Goal: Task Accomplishment & Management: Complete application form

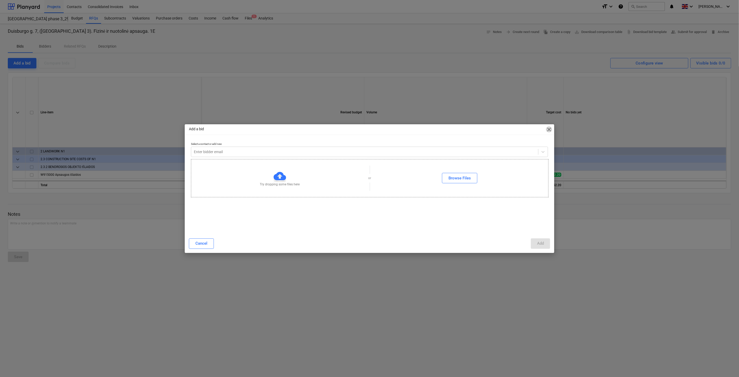
click at [548, 128] on span "close" at bounding box center [549, 129] width 6 height 6
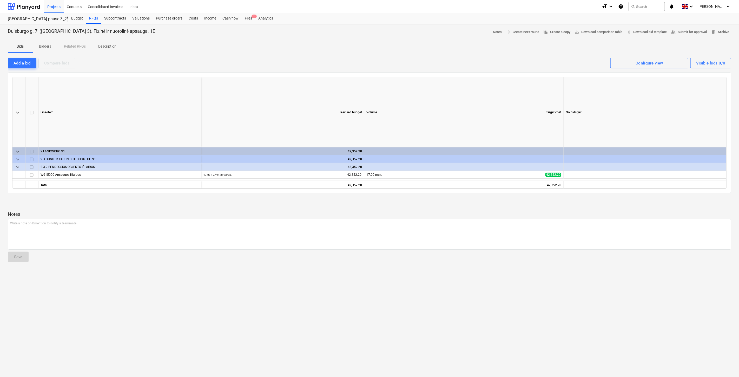
click at [488, 211] on p "Notes" at bounding box center [369, 214] width 723 height 6
click at [492, 208] on div at bounding box center [369, 209] width 723 height 4
click at [29, 62] on div "Add a bid" at bounding box center [22, 63] width 17 height 7
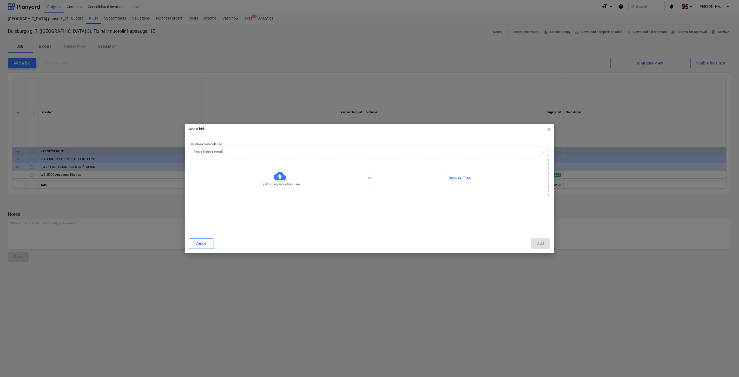
click at [267, 148] on div "Enter bidder email" at bounding box center [364, 151] width 347 height 7
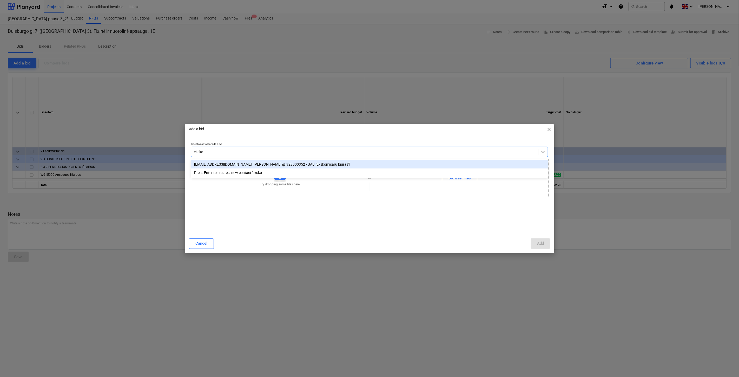
type input "ekskom"
click at [264, 164] on div "[EMAIL_ADDRESS][DOMAIN_NAME] [[PERSON_NAME] @ 929000352 - UAB "Ekskomisarų biur…" at bounding box center [369, 164] width 357 height 8
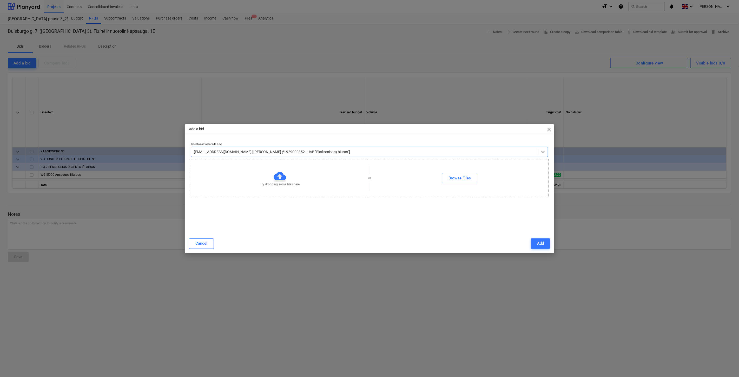
click at [364, 219] on div "Select a contact or add new option [EMAIL_ADDRESS][DOMAIN_NAME] [[PERSON_NAME] …" at bounding box center [369, 185] width 357 height 86
click at [539, 239] on button "Add" at bounding box center [540, 243] width 19 height 10
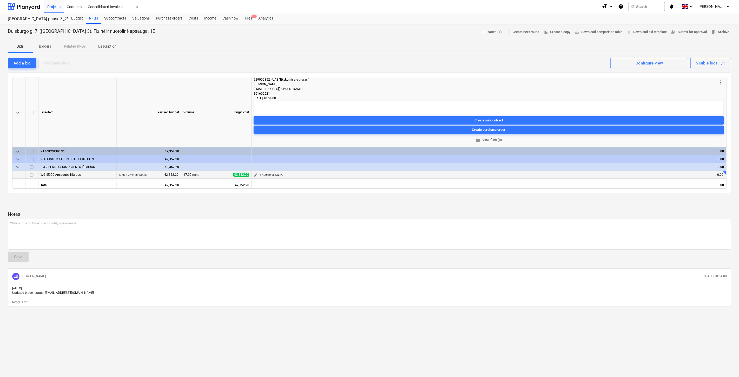
click at [254, 174] on span "edit" at bounding box center [256, 175] width 4 height 4
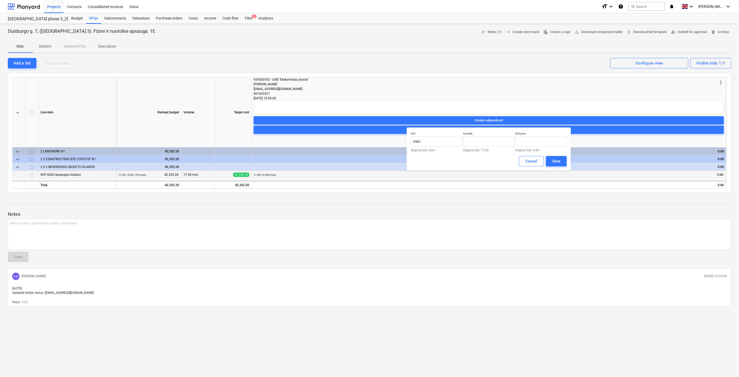
type input "17.00"
type input "0.00"
click at [430, 141] on input "mėn." at bounding box center [436, 141] width 51 height 10
drag, startPoint x: 492, startPoint y: 142, endPoint x: 453, endPoint y: 142, distance: 38.7
click at [453, 142] on div "Unit mėn. Original bid: mėn. Quantity 17 Original bid: 17.00 Unit price 0.00 Or…" at bounding box center [489, 142] width 156 height 20
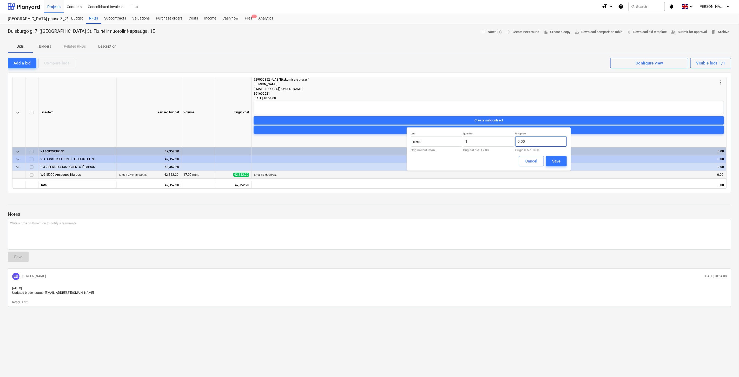
type input "1.00"
click at [530, 142] on input "text" at bounding box center [540, 141] width 51 height 10
type input "640.00"
click at [481, 158] on div "Cancel Save" at bounding box center [489, 161] width 156 height 10
click at [563, 161] on button "Save" at bounding box center [556, 161] width 21 height 10
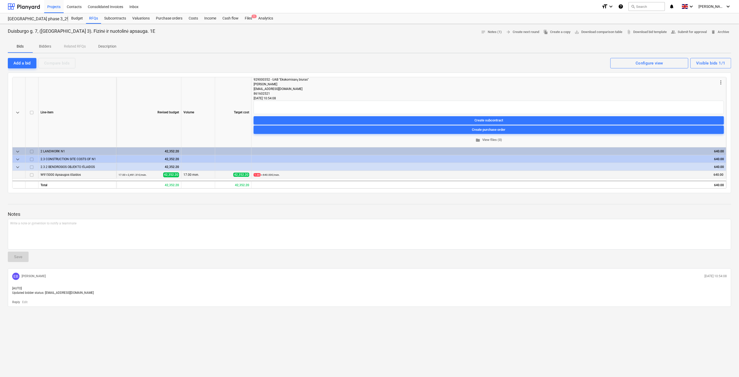
click at [463, 205] on div "Notes Write a note or @mention to notify a teammate ﻿ Save EB [PERSON_NAME] [DA…" at bounding box center [369, 251] width 723 height 109
click at [472, 203] on div "Notes Write a note or @mention to notify a teammate ﻿ Save EB [PERSON_NAME] [DA…" at bounding box center [369, 251] width 723 height 109
click at [478, 202] on div "Notes Write a note or @mention to notify a teammate ﻿ Save EB [PERSON_NAME] [DA…" at bounding box center [369, 251] width 723 height 109
click at [486, 198] on div at bounding box center [369, 199] width 723 height 4
click at [585, 206] on div "Notes Write a note or @mention to notify a teammate ﻿ Save EB [PERSON_NAME] [DA…" at bounding box center [369, 251] width 723 height 109
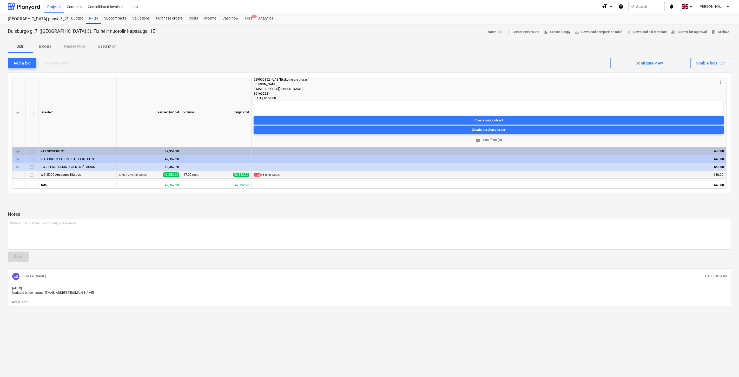
click at [652, 205] on div "Notes Write a note or @mention to notify a teammate ﻿ Save EB [PERSON_NAME] [DA…" at bounding box center [369, 251] width 723 height 109
click at [698, 194] on div "Duisburgo g. 7, ([GEOGRAPHIC_DATA] 3). Fizinė ir nuotolinė apsauga. 1E notes No…" at bounding box center [369, 200] width 739 height 353
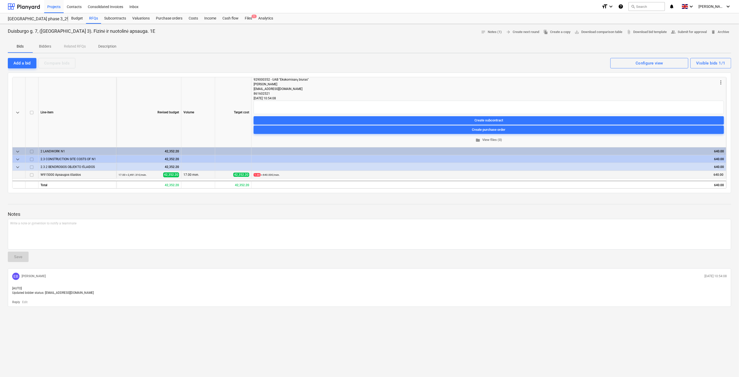
click at [698, 194] on div "Duisburgo g. 7, ([GEOGRAPHIC_DATA] 3). Fizinė ir nuotolinė apsauga. 1E notes No…" at bounding box center [369, 200] width 739 height 353
click at [699, 194] on div "Duisburgo g. 7, ([GEOGRAPHIC_DATA] 3). Fizinė ir nuotolinė apsauga. 1E notes No…" at bounding box center [369, 200] width 739 height 353
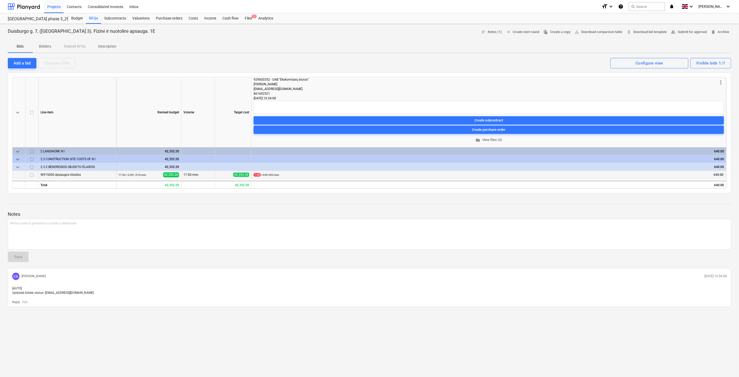
click at [699, 194] on div "Duisburgo g. 7, ([GEOGRAPHIC_DATA] 3). Fizinė ir nuotolinė apsauga. 1E notes No…" at bounding box center [369, 200] width 739 height 353
click at [596, 38] on div at bounding box center [369, 38] width 723 height 4
click at [602, 54] on div "Duisburgo g. 7, ([GEOGRAPHIC_DATA] 3). Fizinė ir nuotolinė apsauga. 1E notes No…" at bounding box center [369, 200] width 739 height 353
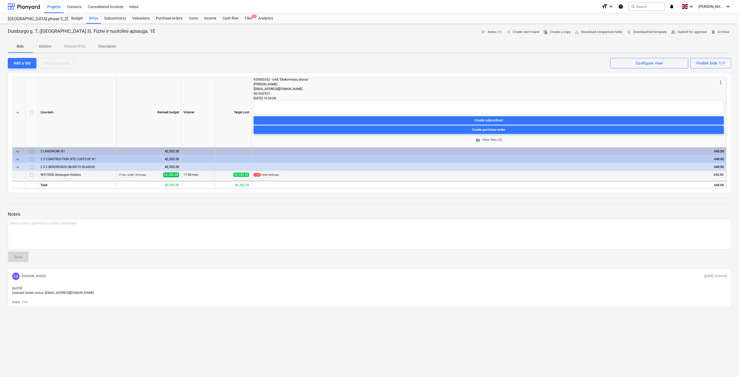
click at [602, 54] on div "Duisburgo g. 7, ([GEOGRAPHIC_DATA] 3). Fizinė ir nuotolinė apsauga. 1E notes No…" at bounding box center [369, 200] width 739 height 353
click at [608, 52] on div "Bids Bidders Related RFQs Description" at bounding box center [369, 46] width 723 height 12
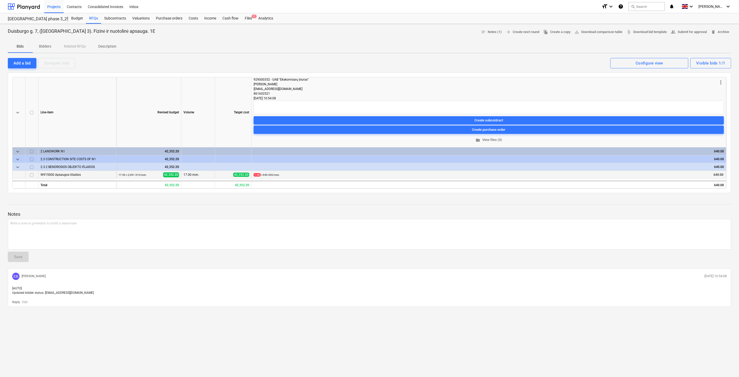
click at [608, 52] on div "Bids Bidders Related RFQs Description" at bounding box center [369, 46] width 723 height 12
click at [656, 37] on div at bounding box center [369, 38] width 723 height 4
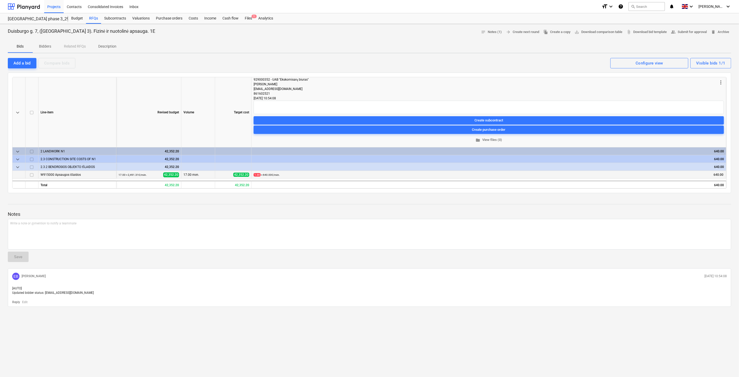
click at [664, 36] on div at bounding box center [369, 38] width 723 height 4
click at [16, 60] on div "Add a bid" at bounding box center [22, 63] width 17 height 7
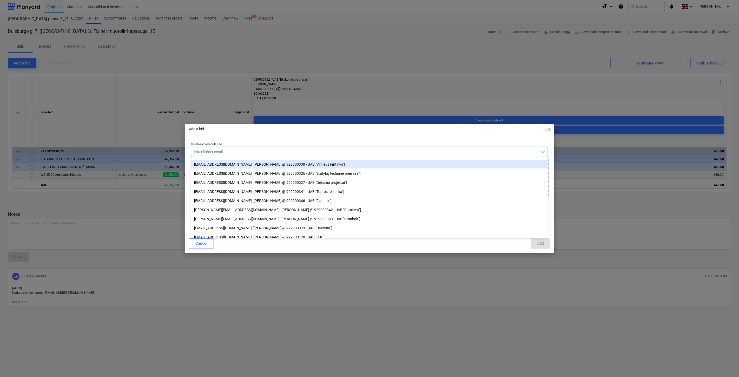
click at [305, 155] on div "Enter bidder email" at bounding box center [364, 151] width 347 height 7
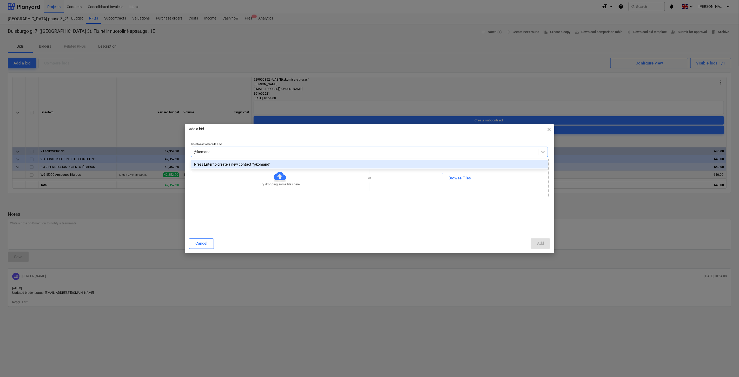
type input "@komanda"
drag, startPoint x: 296, startPoint y: 151, endPoint x: 170, endPoint y: 153, distance: 126.0
click at [170, 153] on div "Add a bid close Select a contact or add new Select is focused ,type to refine l…" at bounding box center [369, 188] width 739 height 377
click at [265, 40] on div "Add a bid close Select a contact or add new Select is focused ,type to refine l…" at bounding box center [369, 188] width 739 height 377
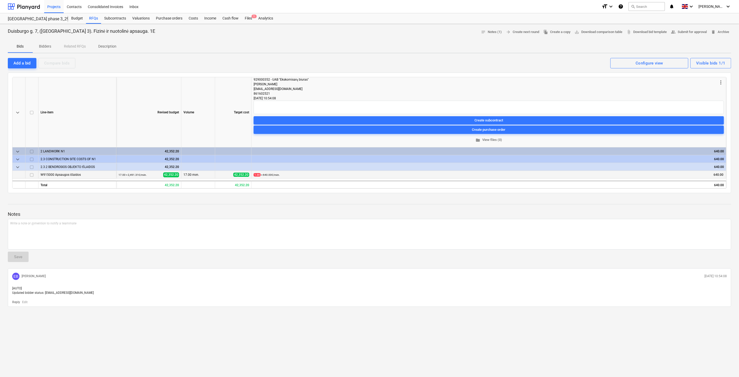
click at [370, 39] on div at bounding box center [369, 38] width 723 height 4
click at [385, 33] on div "Duisburgo g. 7, ([GEOGRAPHIC_DATA] 3). Fizinė ir nuotolinė apsauga. 1E notes No…" at bounding box center [369, 32] width 723 height 8
click at [32, 60] on button "Add a bid" at bounding box center [22, 63] width 29 height 10
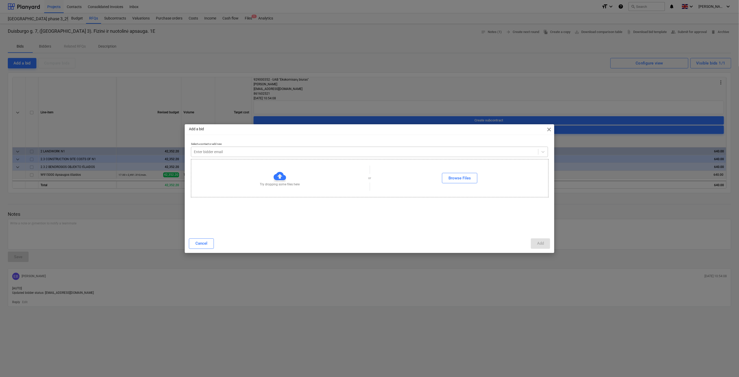
click at [318, 150] on div at bounding box center [365, 151] width 342 height 5
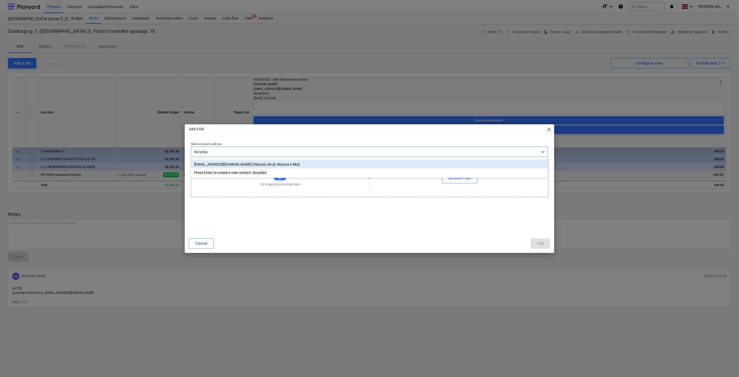
type input "dovydas."
click at [548, 130] on span "close" at bounding box center [549, 129] width 6 height 6
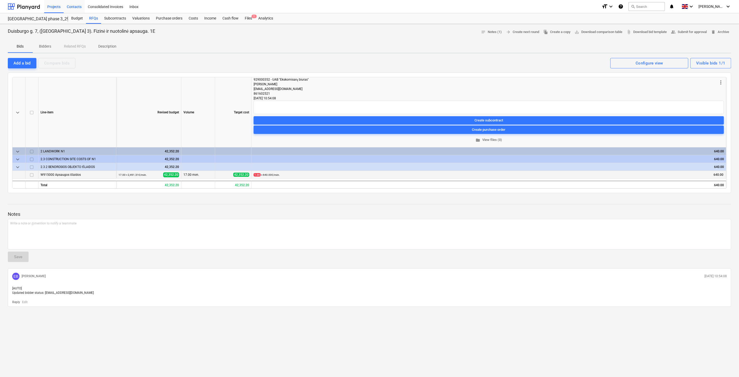
click at [76, 7] on div "Contacts" at bounding box center [74, 6] width 21 height 13
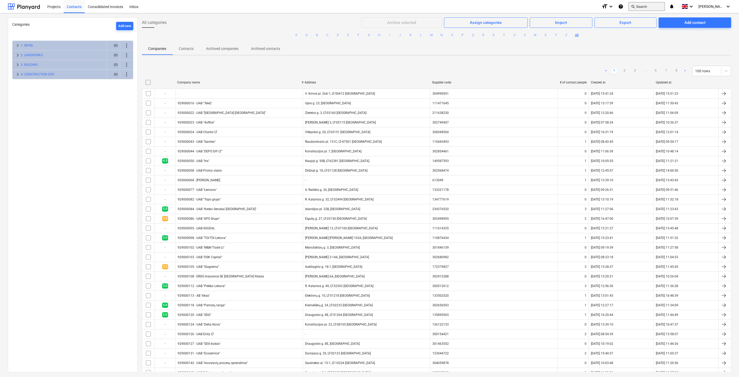
click at [661, 5] on button "search Search" at bounding box center [646, 6] width 36 height 9
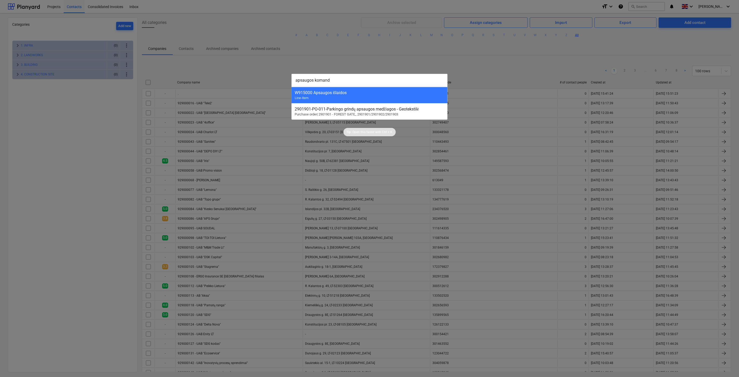
type input "apsaugos komanda"
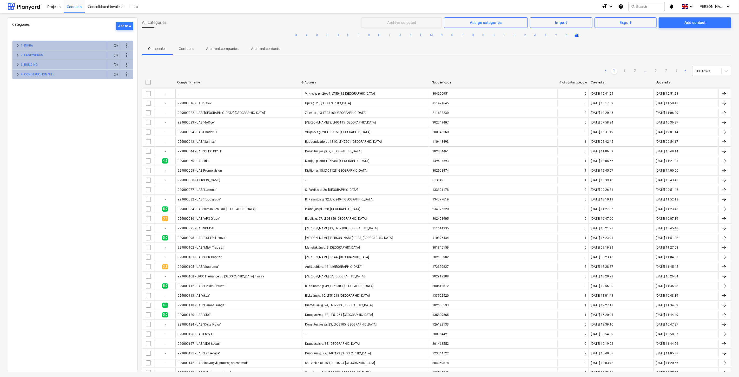
click at [510, 66] on div "< 1 2 3 ... 6 7 8 > 100 rows" at bounding box center [436, 71] width 589 height 10
click at [678, 22] on span "Add contact" at bounding box center [695, 22] width 60 height 7
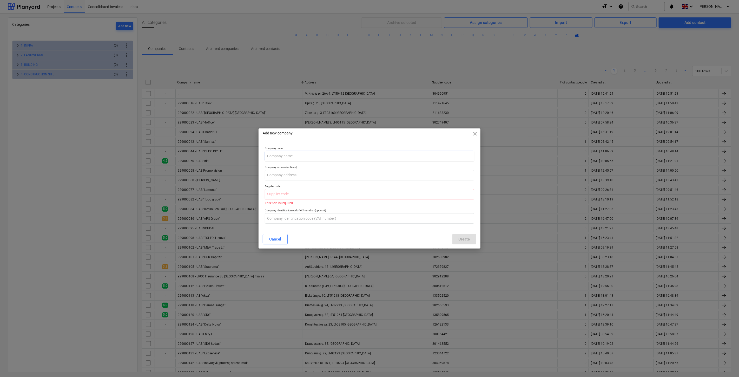
click at [333, 154] on input "text" at bounding box center [369, 156] width 209 height 10
type input "UAB "Apsaugos komanda""
click at [290, 170] on input "text" at bounding box center [369, 175] width 209 height 10
paste input "Žirmūnų g. 139, LT-09120 [GEOGRAPHIC_DATA]"
type input "Žirmūnų g. 139, LT-09120 [GEOGRAPHIC_DATA]"
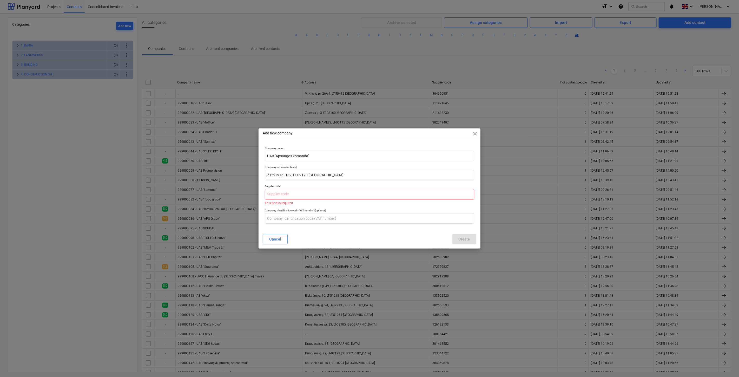
click at [292, 193] on input "text" at bounding box center [369, 194] width 209 height 10
paste input "122668722"
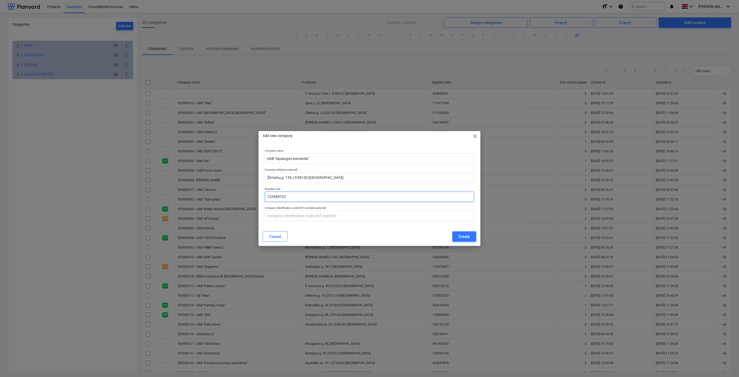
click at [274, 197] on input "122668722" at bounding box center [369, 196] width 209 height 10
type input "122668722"
click at [288, 218] on input "text" at bounding box center [369, 215] width 209 height 10
paste input "LT226687219"
type input "LT226687219"
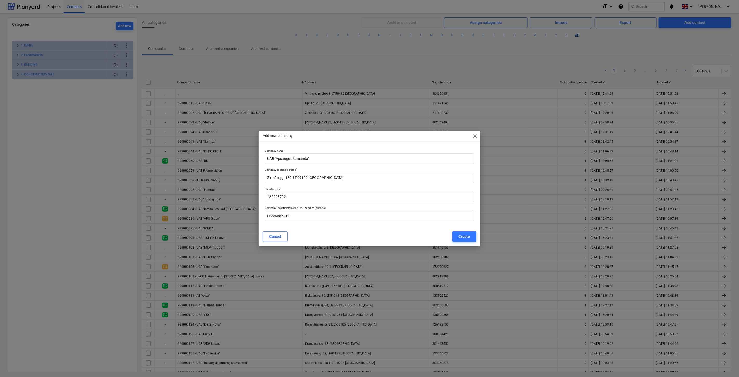
drag, startPoint x: 354, startPoint y: 230, endPoint x: 357, endPoint y: 230, distance: 3.2
click at [354, 230] on div "Cancel Create" at bounding box center [370, 236] width 220 height 15
click at [457, 231] on button "Create" at bounding box center [464, 236] width 24 height 10
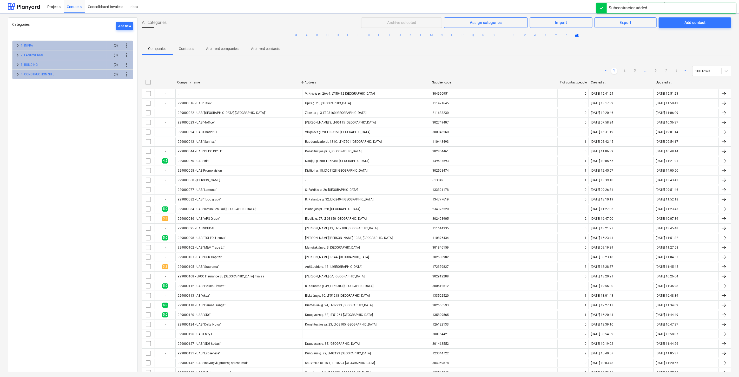
click at [652, 8] on button "search Search" at bounding box center [646, 6] width 36 height 9
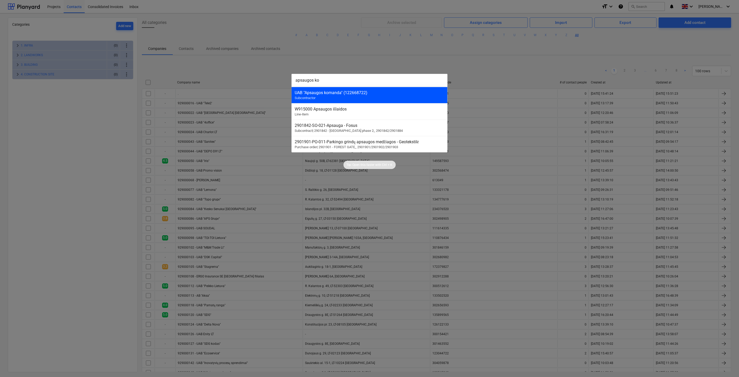
type input "apsaugos ko"
click at [367, 95] on div "UAB "Apsaugos komanda" (122668722) Subcontractor" at bounding box center [369, 95] width 156 height 16
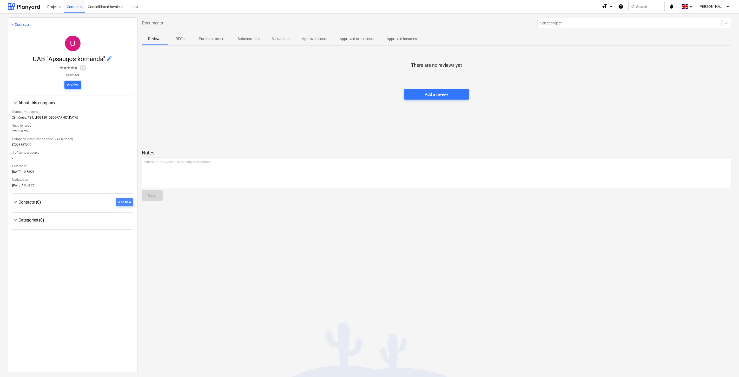
click at [128, 203] on div "Add new" at bounding box center [124, 202] width 13 height 6
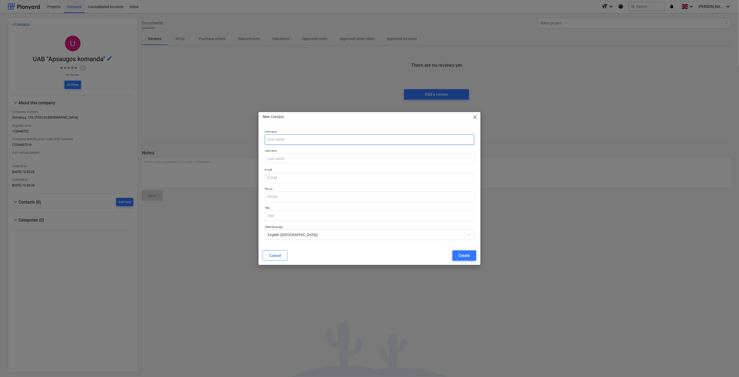
click at [355, 137] on input "text" at bounding box center [369, 139] width 209 height 10
click at [304, 141] on input "text" at bounding box center [369, 139] width 209 height 10
type input "Dovydas"
type input "Patiejunas"
type input "[EMAIL_ADDRESS][DOMAIN_NAME]"
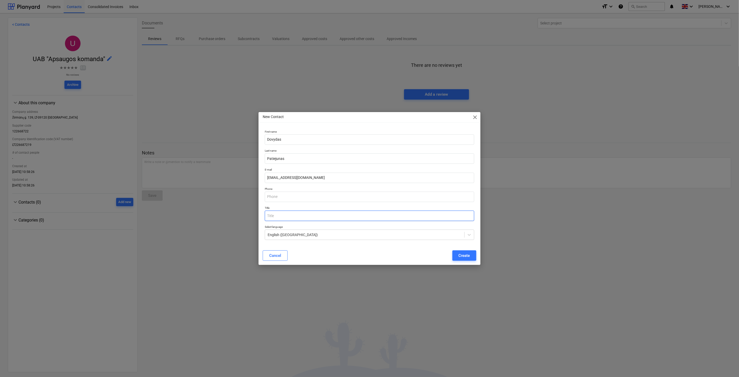
click at [294, 213] on input "text" at bounding box center [369, 215] width 209 height 10
type input "P"
type input "PV"
click at [460, 253] on div "Create" at bounding box center [464, 255] width 11 height 7
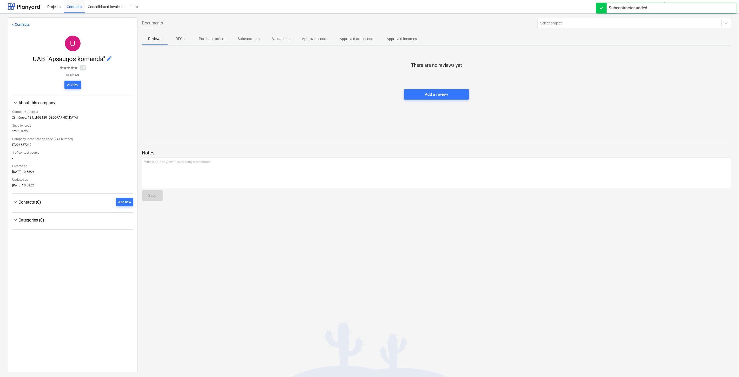
click at [551, 81] on div at bounding box center [436, 84] width 589 height 10
click at [562, 74] on div at bounding box center [436, 73] width 589 height 10
click at [635, 81] on div at bounding box center [436, 84] width 589 height 10
click at [646, 67] on div "There are no reviews yet Add a review" at bounding box center [436, 89] width 589 height 78
click at [654, 7] on button "search Search" at bounding box center [646, 6] width 36 height 9
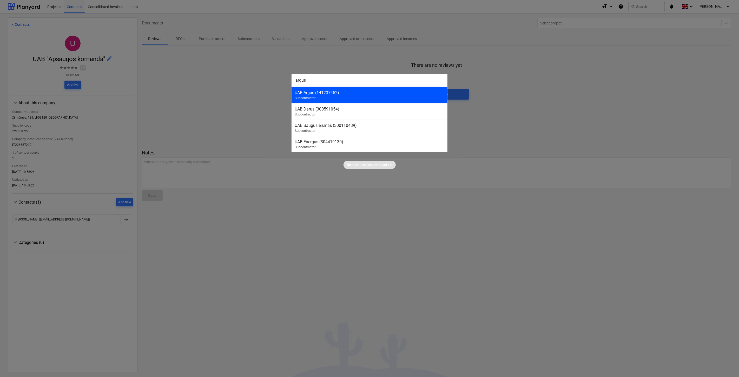
type input "argus"
click at [381, 91] on div "UAB Argus (141237452)" at bounding box center [370, 92] width 150 height 5
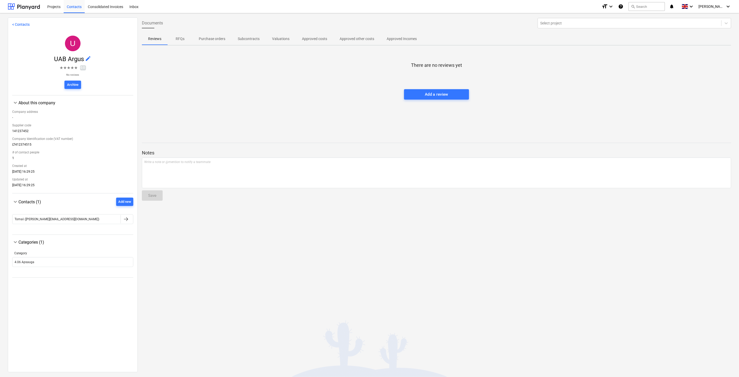
click at [652, 70] on div at bounding box center [436, 73] width 589 height 10
click at [674, 57] on div "There are no reviews yet Add a review" at bounding box center [436, 89] width 589 height 78
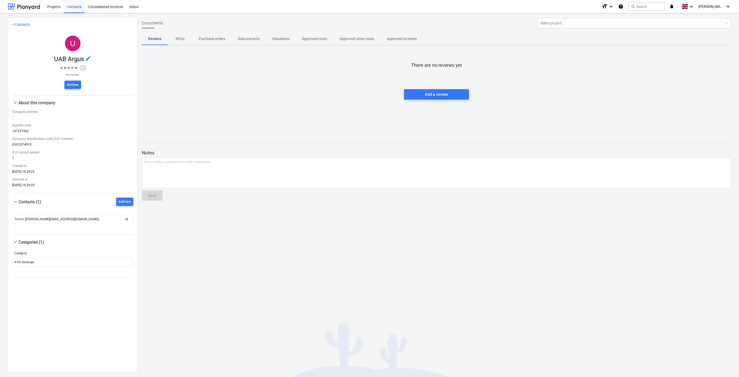
click at [674, 57] on div "There are no reviews yet Add a review" at bounding box center [436, 89] width 589 height 78
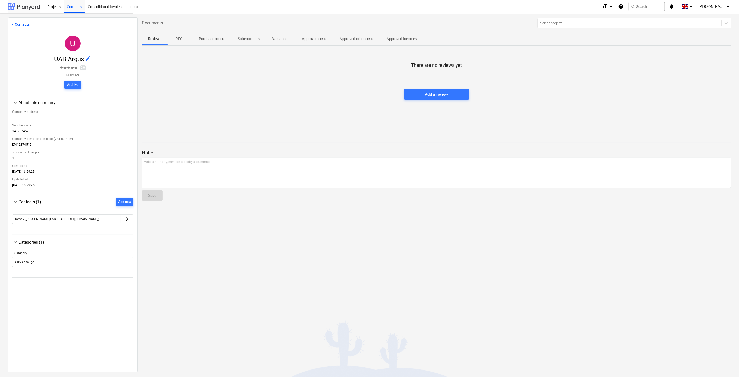
click at [33, 7] on div at bounding box center [24, 6] width 32 height 13
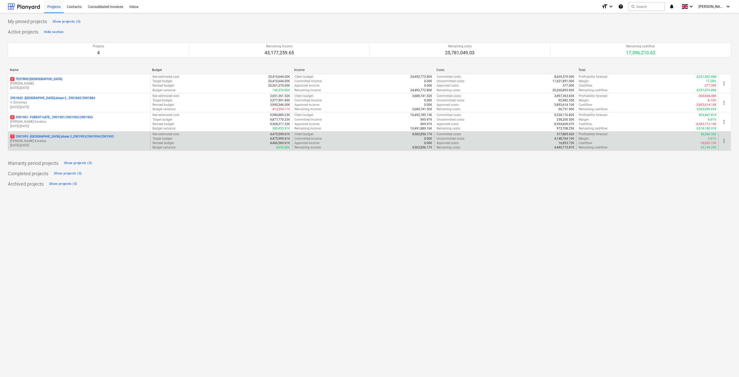
click at [44, 136] on p "1 2901993 - [GEOGRAPHIC_DATA] phase 3_2901993/2901994/2901995" at bounding box center [62, 136] width 104 height 4
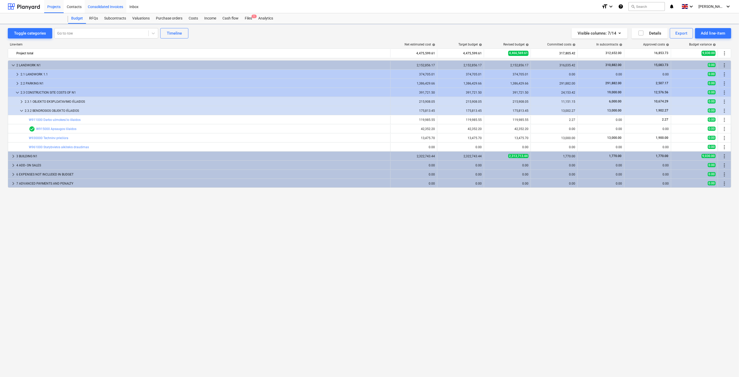
click at [94, 11] on div "Consolidated Invoices" at bounding box center [106, 6] width 42 height 13
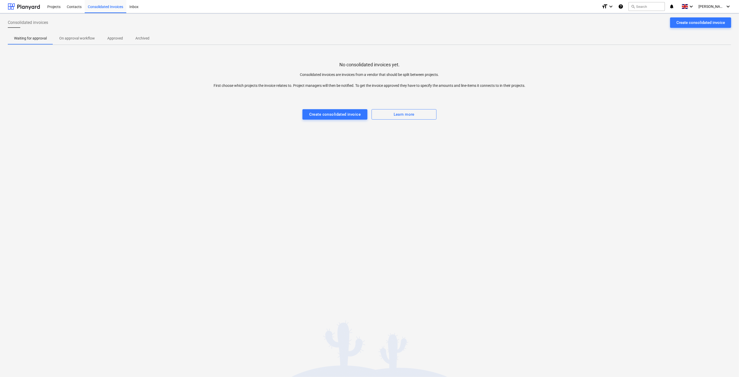
click at [94, 18] on div "Consolidated invoices Create consolidated invoice" at bounding box center [369, 24] width 723 height 15
click at [24, 9] on div at bounding box center [24, 6] width 32 height 13
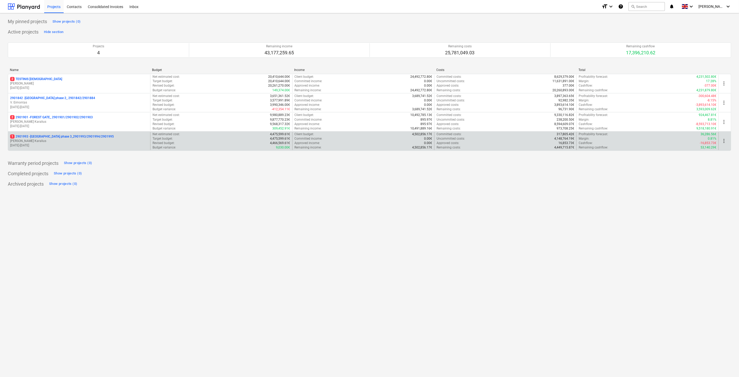
click at [51, 145] on p "[DATE] - [DATE]" at bounding box center [79, 145] width 138 height 4
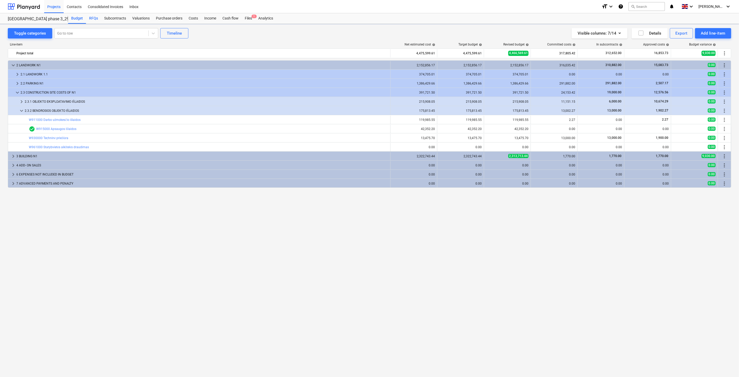
click at [94, 17] on div "RFQs" at bounding box center [93, 18] width 15 height 10
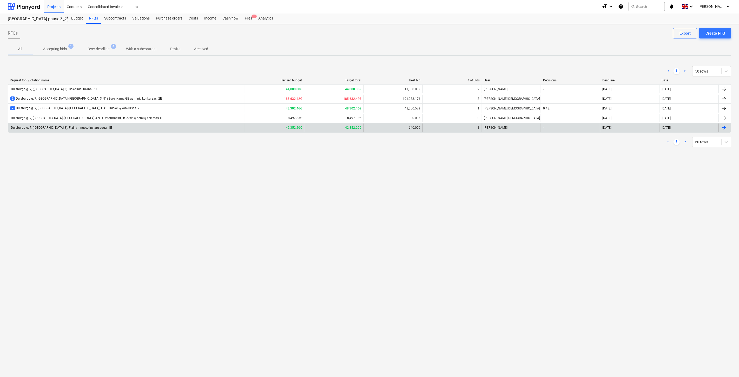
click at [156, 125] on div "Duisburgo g. 7, ([GEOGRAPHIC_DATA] 3). Fizinė ir nuotolinė apsauga. 1E" at bounding box center [126, 127] width 237 height 8
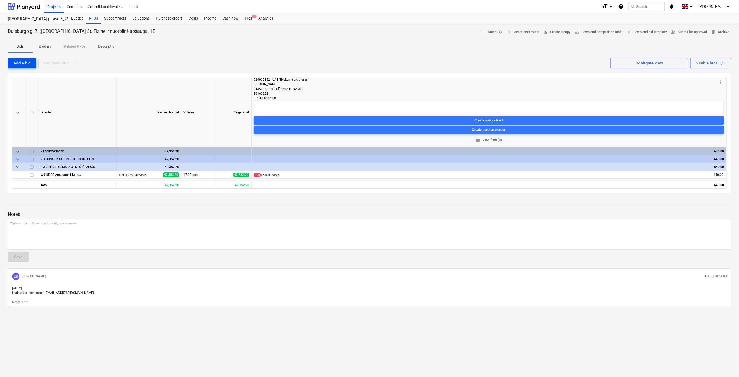
click at [26, 60] on div "Add a bid" at bounding box center [22, 63] width 17 height 7
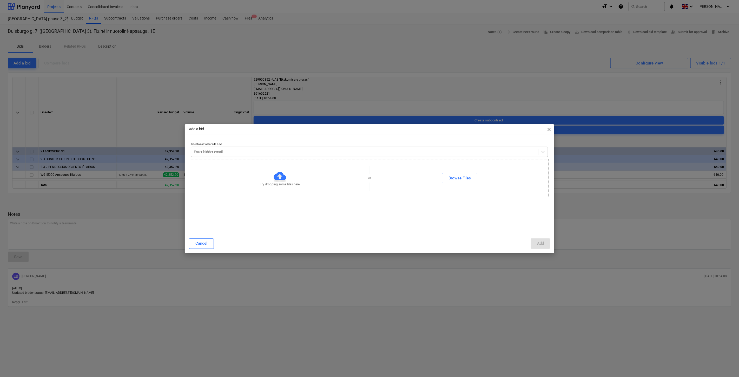
click at [366, 148] on div "Enter bidder email" at bounding box center [364, 151] width 347 height 7
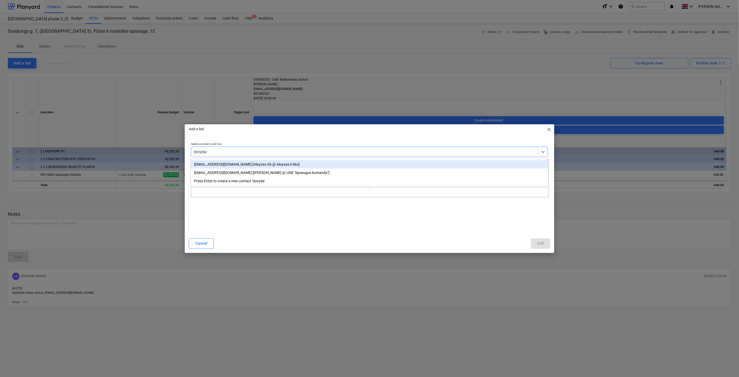
type input "dovydas."
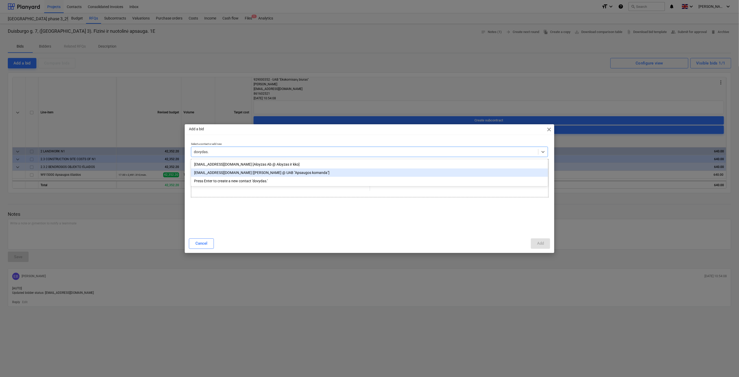
click at [331, 173] on div "[EMAIL_ADDRESS][DOMAIN_NAME] [[PERSON_NAME] @ UAB "Apsaugos komanda"]" at bounding box center [369, 172] width 357 height 8
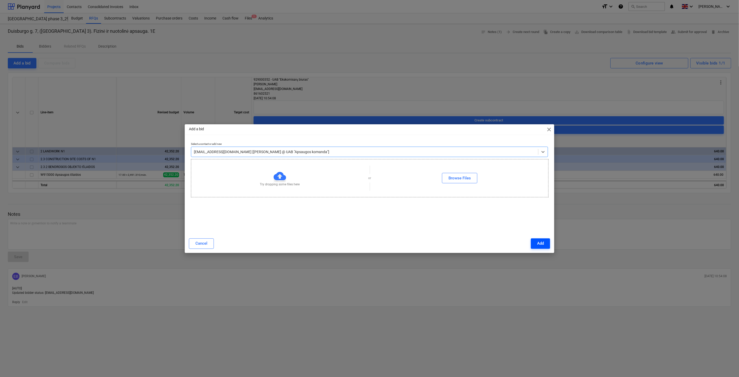
click at [542, 246] on div "Add" at bounding box center [540, 243] width 7 height 7
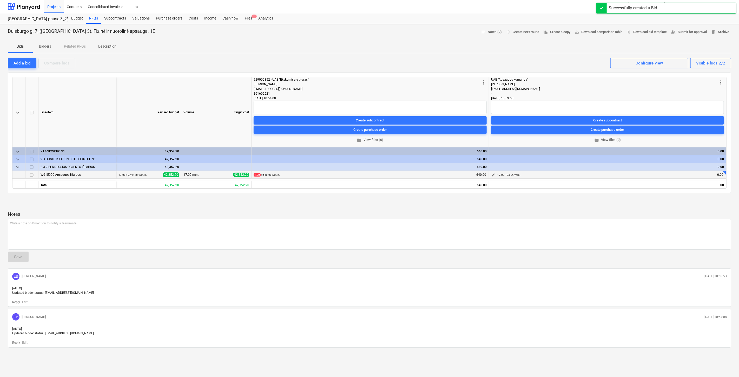
click at [492, 174] on span "edit" at bounding box center [493, 175] width 4 height 4
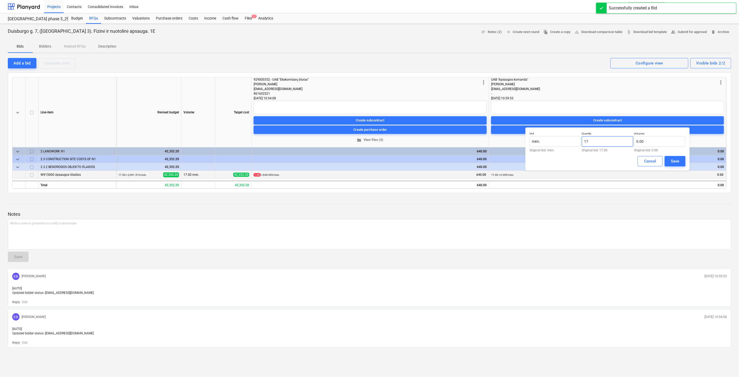
drag, startPoint x: 600, startPoint y: 140, endPoint x: 581, endPoint y: 141, distance: 18.2
click at [582, 141] on input "17" at bounding box center [607, 141] width 51 height 10
type input "1.00"
click at [654, 141] on input "text" at bounding box center [659, 141] width 51 height 10
type input "0.00"
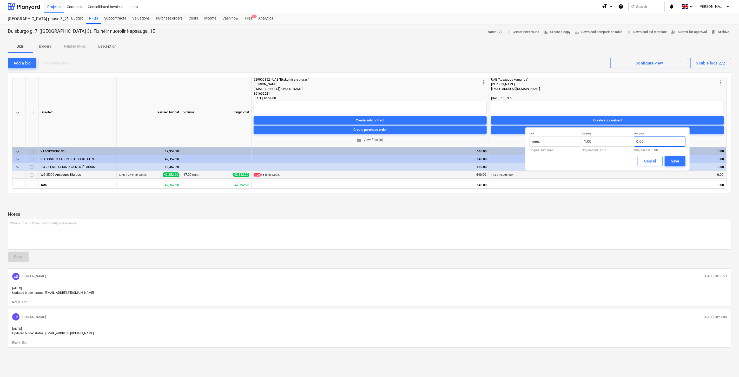
click at [651, 143] on input "0.00" at bounding box center [659, 141] width 51 height 10
type input "750.00"
click at [672, 162] on div "Save" at bounding box center [675, 161] width 8 height 7
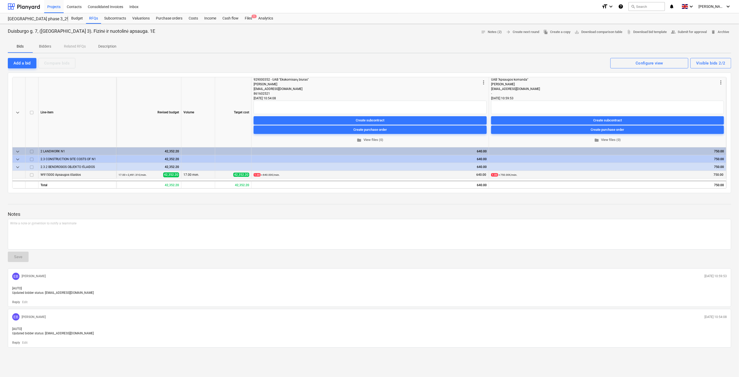
click at [647, 209] on div at bounding box center [369, 209] width 723 height 4
click at [653, 207] on div at bounding box center [369, 209] width 723 height 4
click at [658, 205] on div "Notes Write a note or @mention to notify a teammate ﻿ Save EB [PERSON_NAME] [DA…" at bounding box center [369, 272] width 723 height 150
click at [660, 205] on div "Notes Write a note or @mention to notify a teammate ﻿ Save EB [PERSON_NAME] [DA…" at bounding box center [369, 272] width 723 height 150
click at [707, 204] on div "Notes Write a note or @mention to notify a teammate ﻿ Save EB [PERSON_NAME] [DA…" at bounding box center [369, 272] width 723 height 150
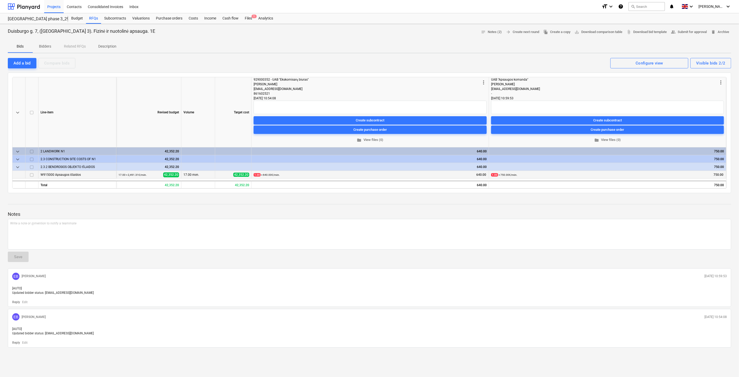
click at [707, 204] on div "Notes Write a note or @mention to notify a teammate ﻿ Save EB [PERSON_NAME] [DA…" at bounding box center [369, 272] width 723 height 150
click at [716, 205] on div "Notes Write a note or @mention to notify a teammate ﻿ Save EB [PERSON_NAME] [DA…" at bounding box center [369, 272] width 723 height 150
click at [381, 139] on span "folder View files (0)" at bounding box center [370, 140] width 229 height 6
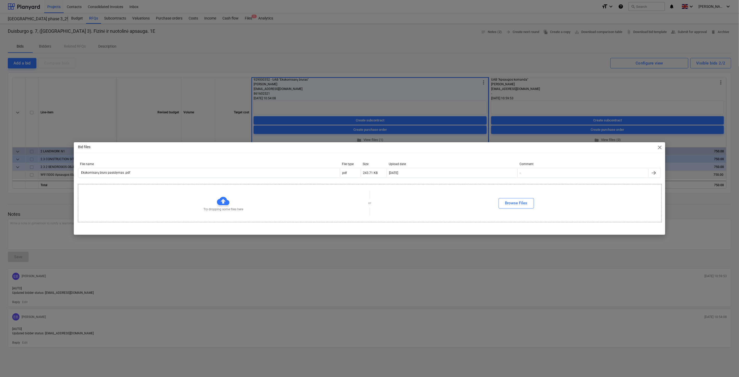
click at [661, 146] on span "close" at bounding box center [660, 147] width 6 height 6
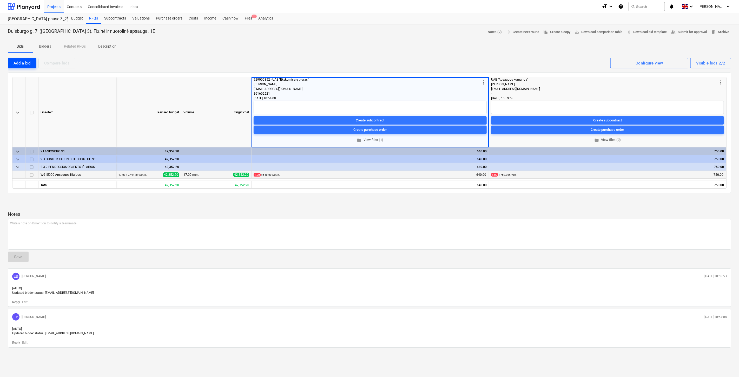
click at [16, 61] on div "Add a bid" at bounding box center [22, 63] width 17 height 7
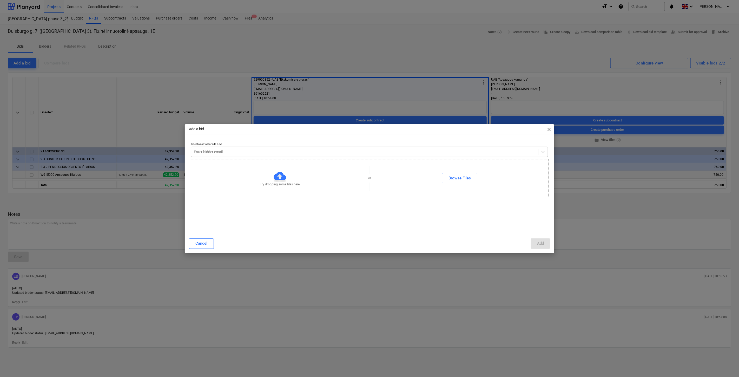
click at [284, 152] on div at bounding box center [365, 151] width 342 height 5
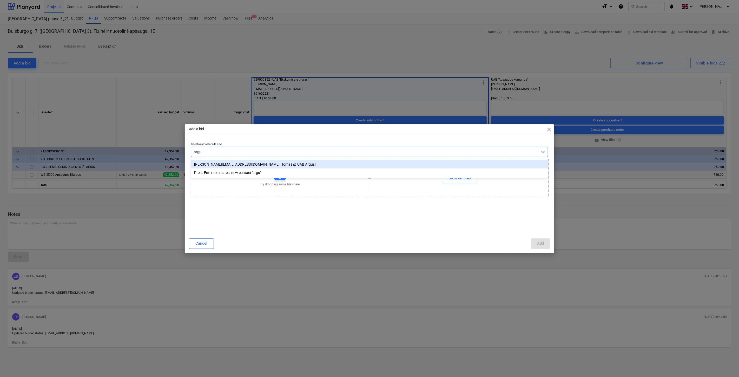
type input "argus"
click at [274, 165] on div "[PERSON_NAME][EMAIL_ADDRESS][DOMAIN_NAME] [Tomaš @ UAB Argus]" at bounding box center [369, 164] width 357 height 8
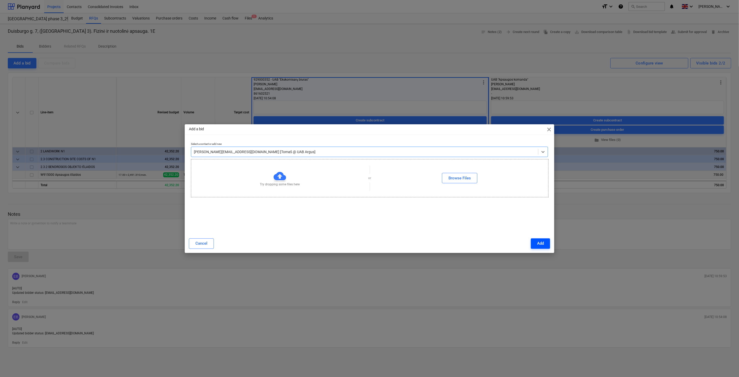
click at [540, 241] on div "Add" at bounding box center [540, 243] width 7 height 7
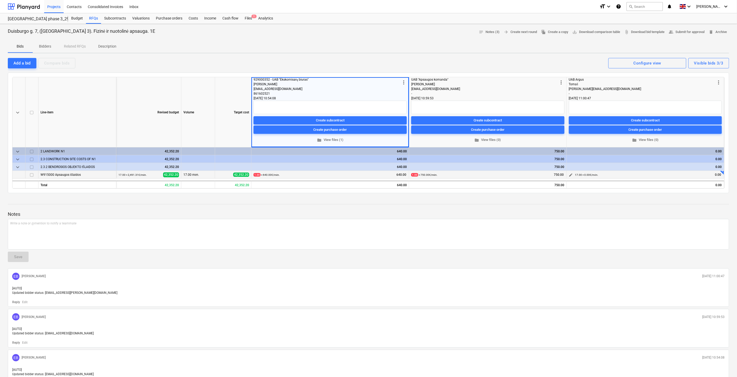
click at [570, 174] on span "edit" at bounding box center [571, 175] width 4 height 4
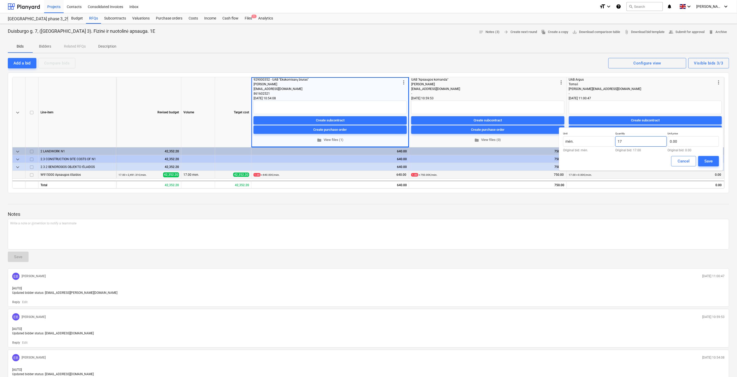
drag, startPoint x: 628, startPoint y: 143, endPoint x: 616, endPoint y: 143, distance: 11.7
click at [616, 143] on input "17" at bounding box center [640, 141] width 51 height 10
type input "1.00"
click at [681, 142] on input "text" at bounding box center [693, 141] width 51 height 10
type input "680"
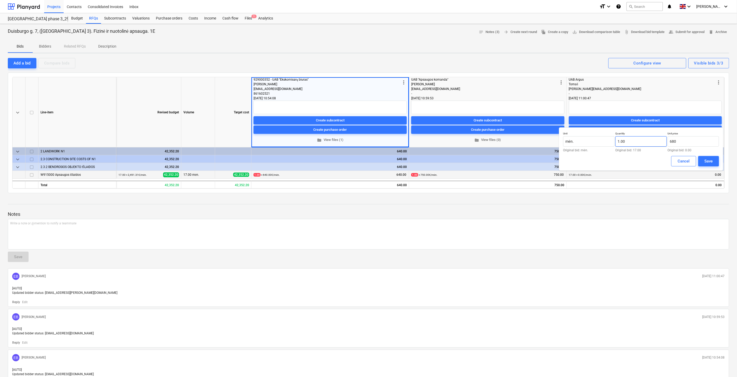
type input "1"
type input "680.00"
click at [644, 143] on input "1" at bounding box center [640, 141] width 51 height 10
type input "17.00"
click at [705, 161] on div "Save" at bounding box center [709, 161] width 8 height 7
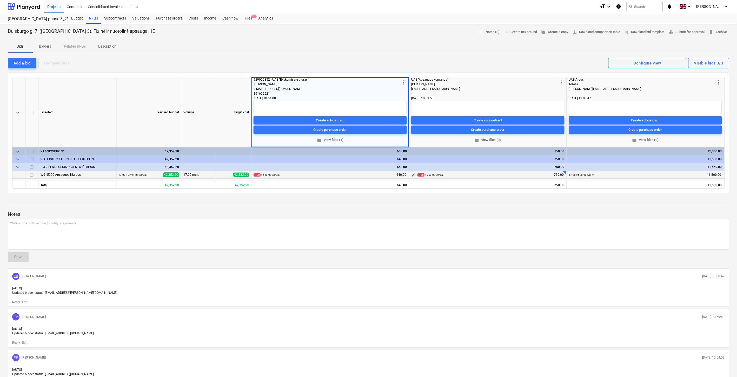
click at [412, 175] on span "edit" at bounding box center [413, 175] width 4 height 4
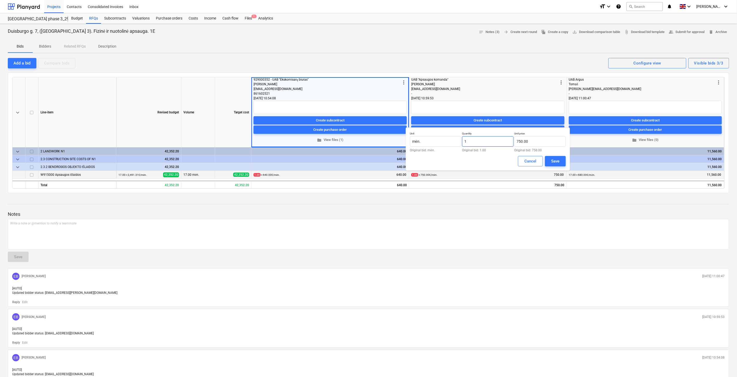
click at [487, 143] on input "1" at bounding box center [487, 141] width 51 height 10
type input "17.00"
click at [555, 162] on div "Save" at bounding box center [555, 161] width 8 height 7
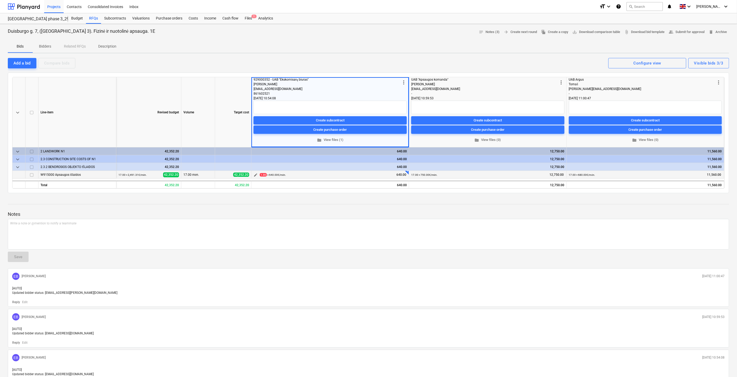
click at [256, 175] on span "edit" at bounding box center [256, 175] width 4 height 4
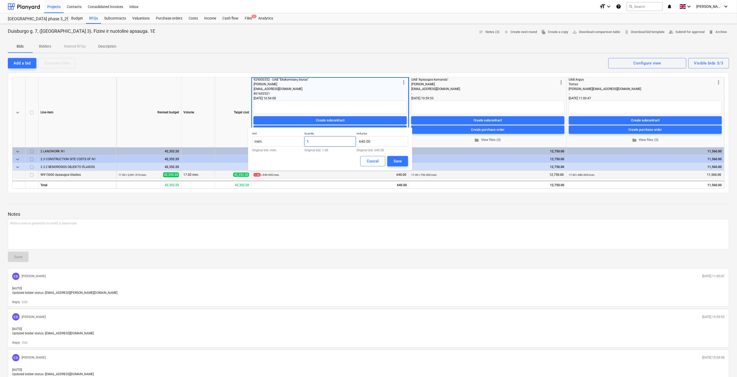
click at [328, 142] on input "1" at bounding box center [329, 141] width 51 height 10
type input "17.00"
click at [399, 161] on div "Save" at bounding box center [398, 161] width 8 height 7
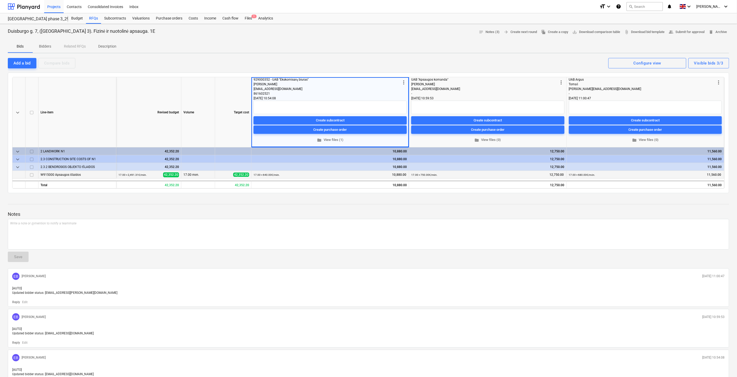
click at [516, 212] on p "Notes" at bounding box center [368, 214] width 721 height 6
click at [528, 207] on div at bounding box center [368, 209] width 721 height 4
click at [536, 204] on div at bounding box center [368, 204] width 721 height 0
click at [552, 193] on div "Duisburgo g. 7, ([GEOGRAPHIC_DATA] 3). Fizinė ir nuotolinė apsauga. 1E notes No…" at bounding box center [368, 216] width 737 height 385
click at [178, 229] on div "Write a note or @mention to notify a teammate [PERSON_NAME]" at bounding box center [368, 234] width 721 height 31
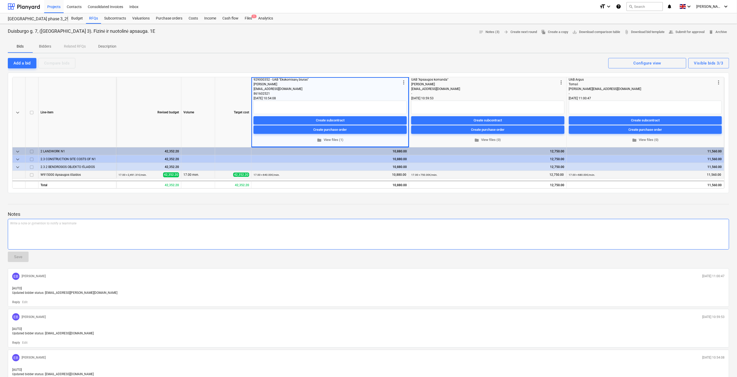
click at [118, 223] on p "Write a note or @mention to notify a teammate [PERSON_NAME]" at bounding box center [368, 223] width 717 height 4
click at [9, 223] on div "tsižvelgiant į gautą terasų ir amfiteatrinių laiptų įrengimo darbų Rangovo pasi…" at bounding box center [368, 234] width 721 height 31
click at [38, 223] on span "Atsižvelgiant į gautą terasų ir amfiteatrinių laiptų įrengimo darbų Rangovo pas…" at bounding box center [161, 223] width 303 height 4
drag, startPoint x: 207, startPoint y: 222, endPoint x: 99, endPoint y: 224, distance: 108.1
click at [99, 224] on span "Atsižvelgiant į gautus fizinės ir nuotolinės apsaugos pasiūlymus terasų ir amfi…" at bounding box center [192, 223] width 364 height 4
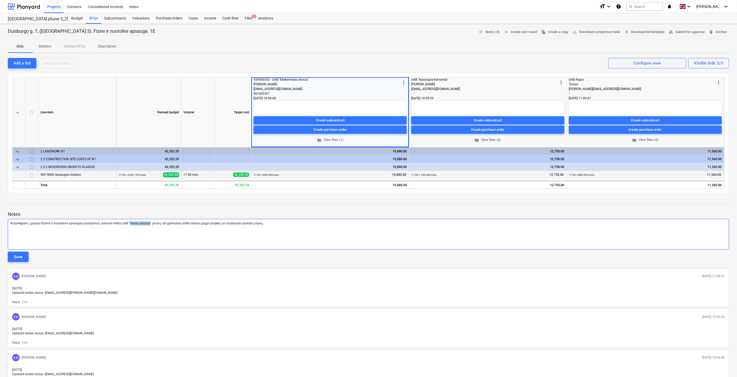
drag, startPoint x: 149, startPoint y: 223, endPoint x: 128, endPoint y: 224, distance: 20.3
click at [128, 224] on span "Atsižvelgiant į gautus fizinės ir nuotolinės apsaugos pasiūlymus, siūlome rinkt…" at bounding box center [136, 223] width 253 height 4
click at [194, 223] on span "Atsižvelgiant į gautus fizinės ir nuotolinės apsaugos pasiūlymus, siūlome rinkt…" at bounding box center [140, 223] width 260 height 4
click at [274, 222] on p "Atsižvelgiant į gautus fizinės ir nuotolinės apsaugos pasiūlymus, siūlome rinkt…" at bounding box center [368, 223] width 717 height 4
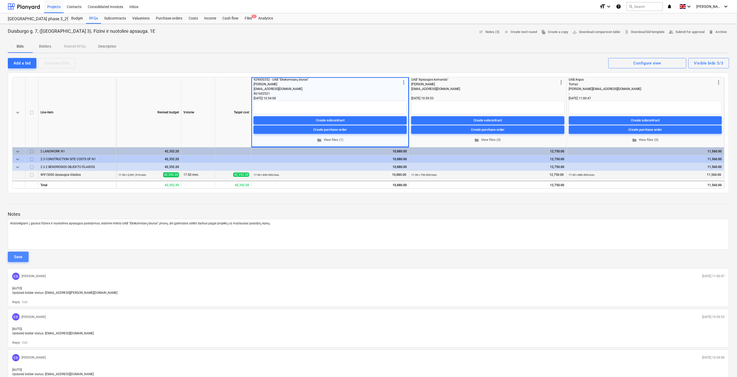
click at [20, 258] on div "Save" at bounding box center [18, 256] width 8 height 7
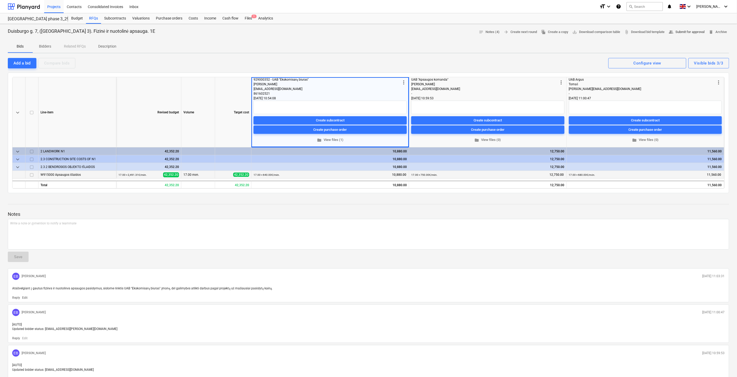
click at [676, 34] on span "people_alt Submit for approval" at bounding box center [687, 32] width 36 height 6
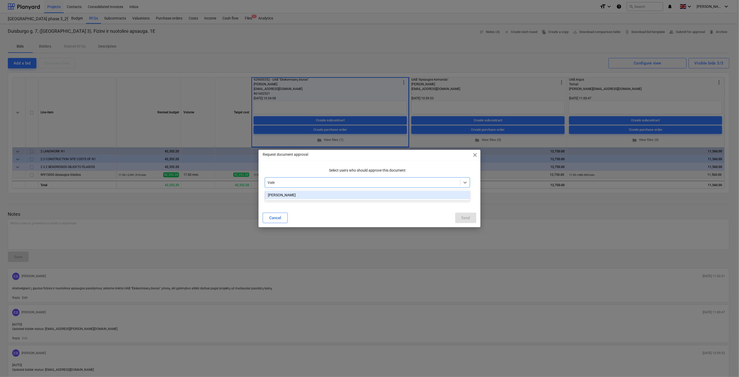
type input "Valen"
click at [329, 191] on div "[PERSON_NAME]" at bounding box center [367, 195] width 205 height 8
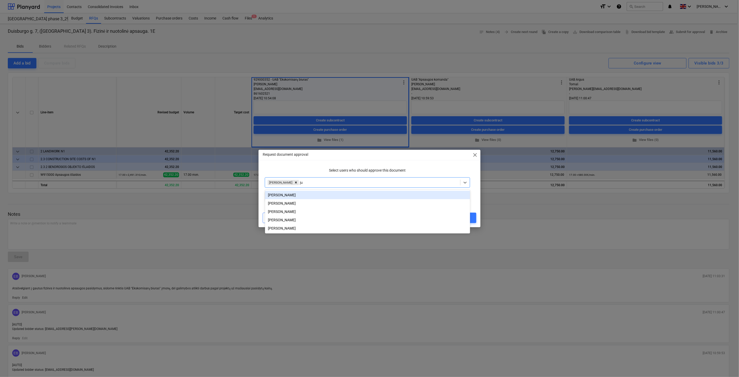
type input "[DATE]"
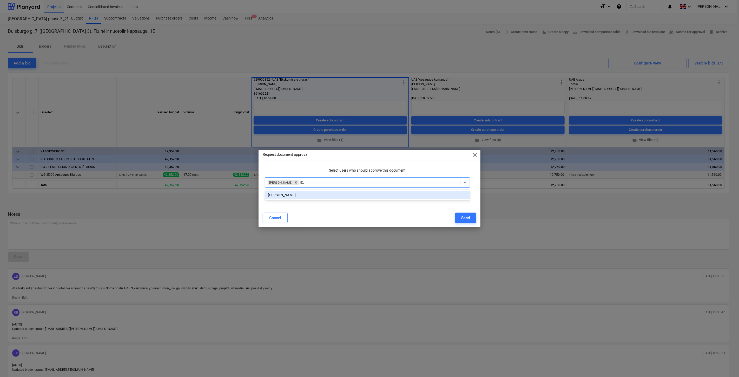
click at [317, 197] on div "[PERSON_NAME]" at bounding box center [367, 195] width 205 height 8
click at [412, 155] on div "Request document approval close" at bounding box center [369, 155] width 222 height 10
click at [327, 198] on input "text" at bounding box center [367, 197] width 205 height 10
paste input "Sveiki, kviečiu patvirtinti postatybinio valymo konkurso Rangovą – UAB „Clean s…"
type input "Sveiki, kviečiu patvirtinti postatybinio valymo konkurso Rangovą – UAB „Clean s…"
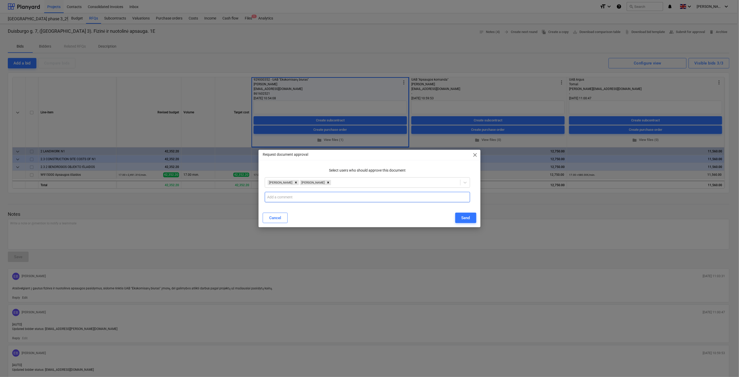
click at [393, 196] on input "text" at bounding box center [367, 197] width 205 height 10
paste input "Sveiki, kviečiu patvirtinti fizinės ir nuotolinės apsaugos konkurso Rangovą – U…"
type input "Sveiki, kviečiu patvirtinti fizinės ir nuotolinės apsaugos konkurso Rangovą – U…"
click at [400, 217] on div "Cancel Send" at bounding box center [369, 218] width 213 height 10
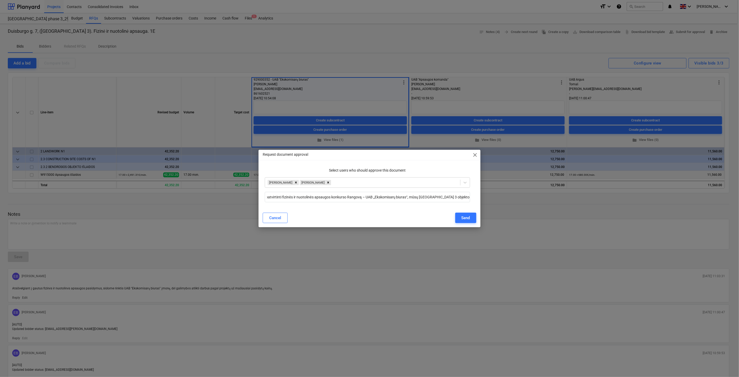
scroll to position [0, 0]
click at [463, 217] on div "Send" at bounding box center [465, 217] width 9 height 7
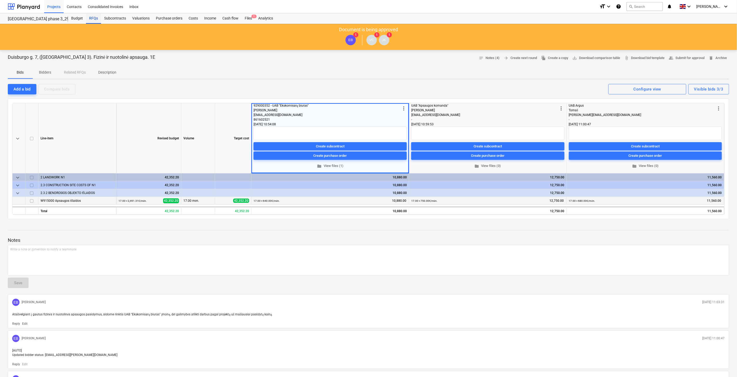
click at [95, 18] on div "RFQs" at bounding box center [93, 18] width 15 height 10
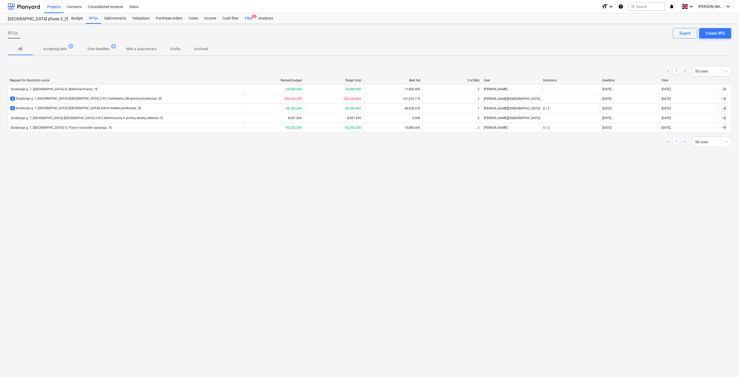
click at [250, 19] on div "Files 1" at bounding box center [249, 18] width 14 height 10
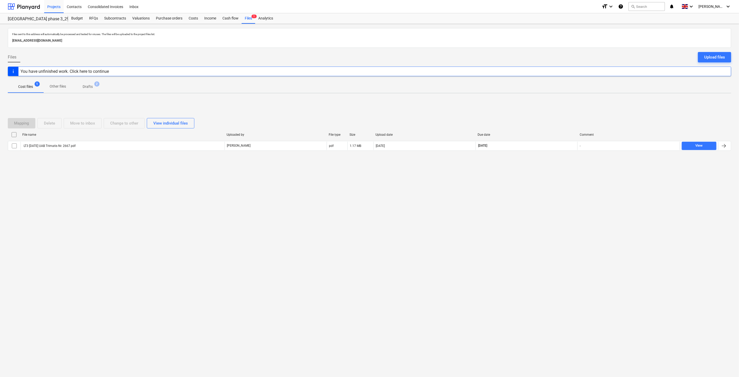
click at [541, 114] on div "Mapping Delete Move to inbox Change to other View individual files File name Up…" at bounding box center [369, 136] width 723 height 49
click at [549, 105] on div "Mapping Delete Move to inbox Change to other View individual files File name Up…" at bounding box center [369, 136] width 723 height 78
click at [553, 100] on div "Mapping Delete Move to inbox Change to other View individual files File name Up…" at bounding box center [369, 136] width 723 height 78
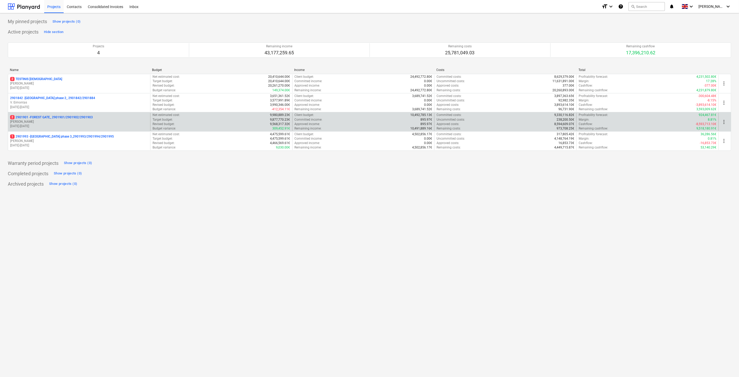
click at [57, 125] on p "18.03.2024 - 03.11.2025" at bounding box center [79, 126] width 138 height 4
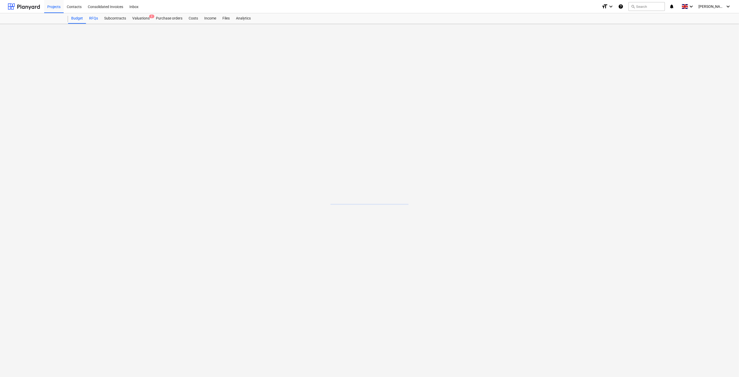
click at [95, 16] on div "RFQs" at bounding box center [93, 18] width 15 height 10
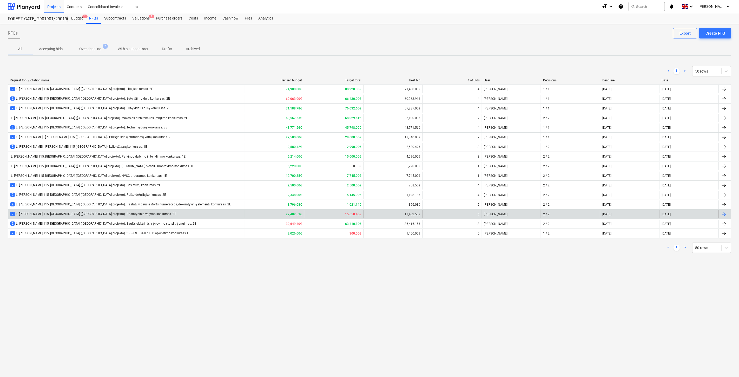
click at [173, 214] on div "2 L. Baliukevičiaus Dzūko g. 115, Vilnius (Forest Gate projekto). Postatybinio …" at bounding box center [126, 214] width 237 height 8
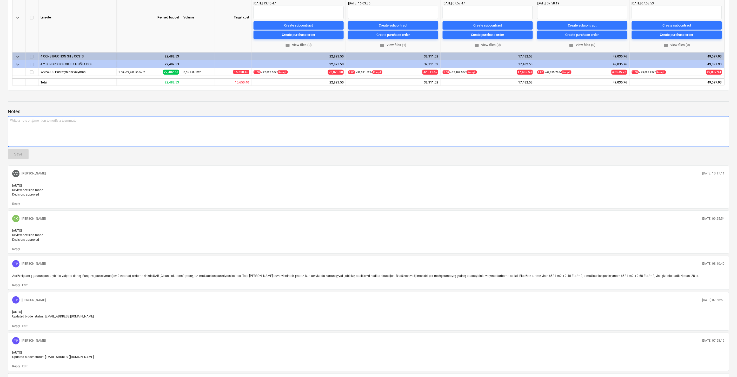
scroll to position [144, 0]
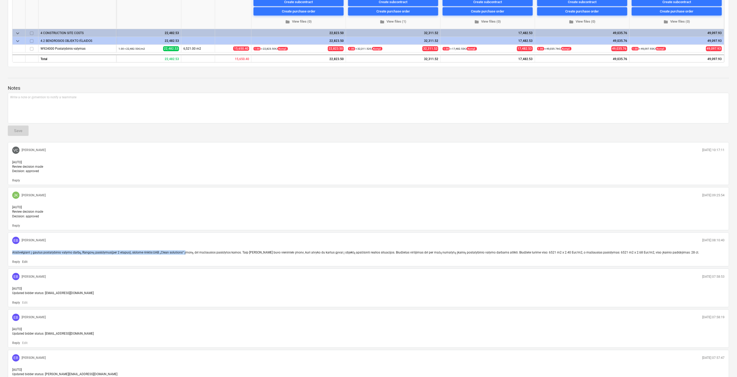
drag, startPoint x: 12, startPoint y: 261, endPoint x: 184, endPoint y: 261, distance: 172.0
click at [184, 257] on div "Atsižvelgiant į gautus postatybinio valymo darbų, Rangovų pasiūlymus(per 2 etap…" at bounding box center [368, 252] width 717 height 9
click at [208, 246] on div "EB Eimantas Balčiūnas 08.08.2025 08:10:40" at bounding box center [368, 240] width 717 height 11
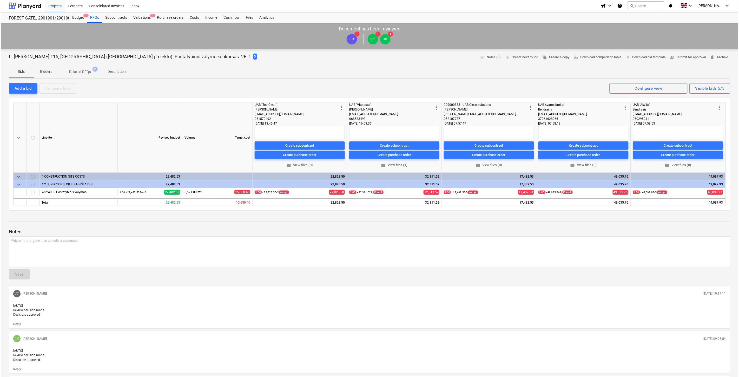
scroll to position [0, 0]
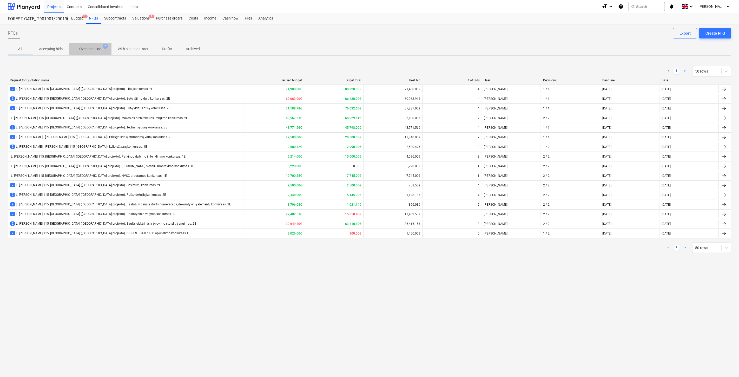
click at [89, 50] on p "Over deadline" at bounding box center [90, 48] width 22 height 5
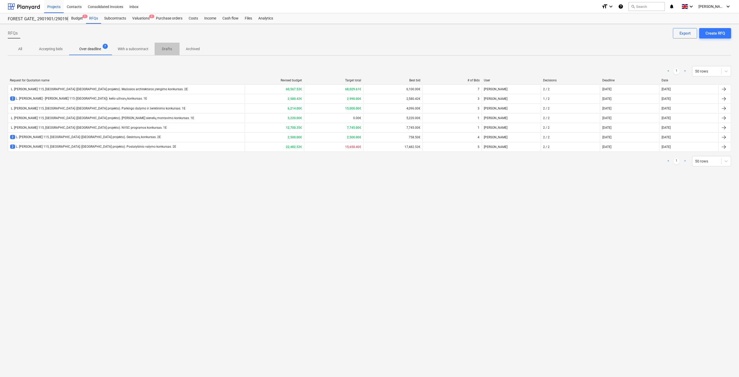
click at [164, 48] on p "Drafts" at bounding box center [167, 48] width 12 height 5
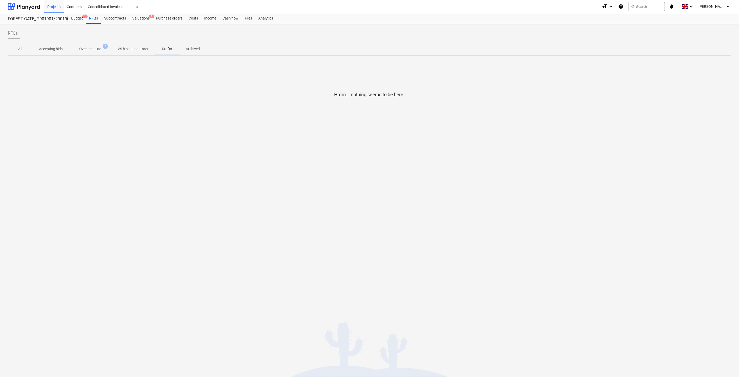
click at [195, 47] on p "Archived" at bounding box center [193, 48] width 14 height 5
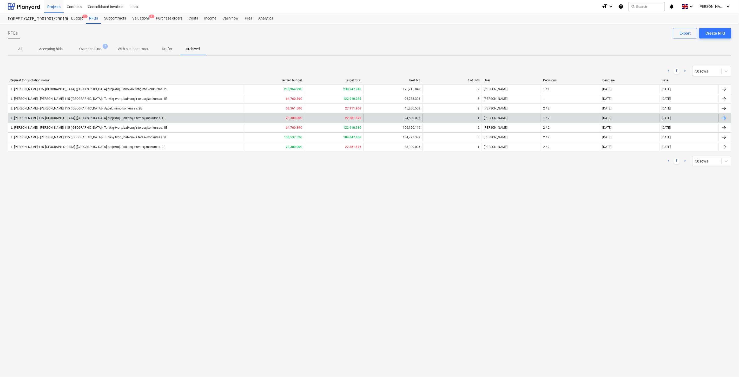
click at [155, 114] on div "L. Baliukevičiaus Dzūko g. 115, Vilnius (Forest Gate projekto). Balkonų ir tera…" at bounding box center [126, 118] width 237 height 8
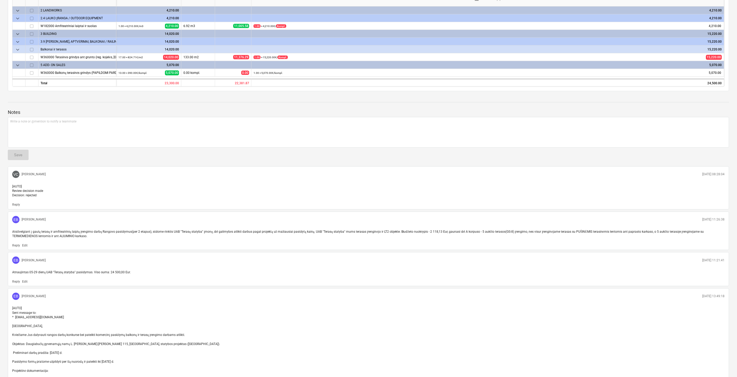
scroll to position [202, 0]
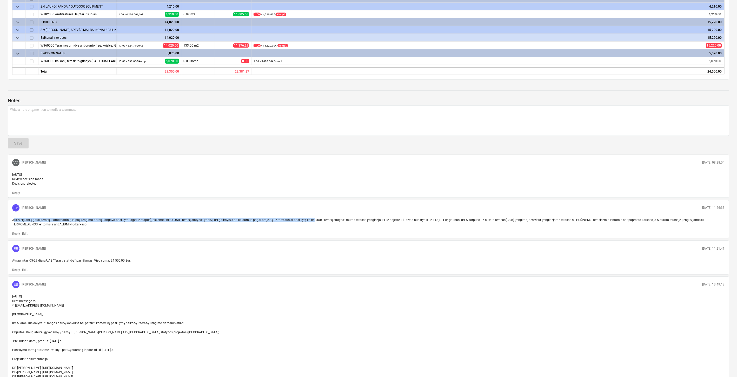
drag, startPoint x: 14, startPoint y: 221, endPoint x: 312, endPoint y: 224, distance: 298.3
click at [312, 224] on div "Atsižvelgiant į gautą terasų ir amfiteatrinių laiptų įrengimo darbų Rangovo pas…" at bounding box center [368, 222] width 717 height 13
copy span "tsižvelgiant į gautą terasų ir amfiteatrinių laiptų įrengimo darbų Rangovo pasi…"
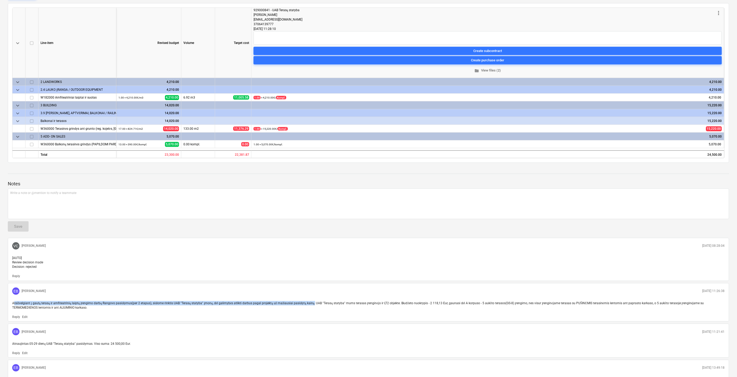
scroll to position [0, 0]
